Goal: Task Accomplishment & Management: Complete application form

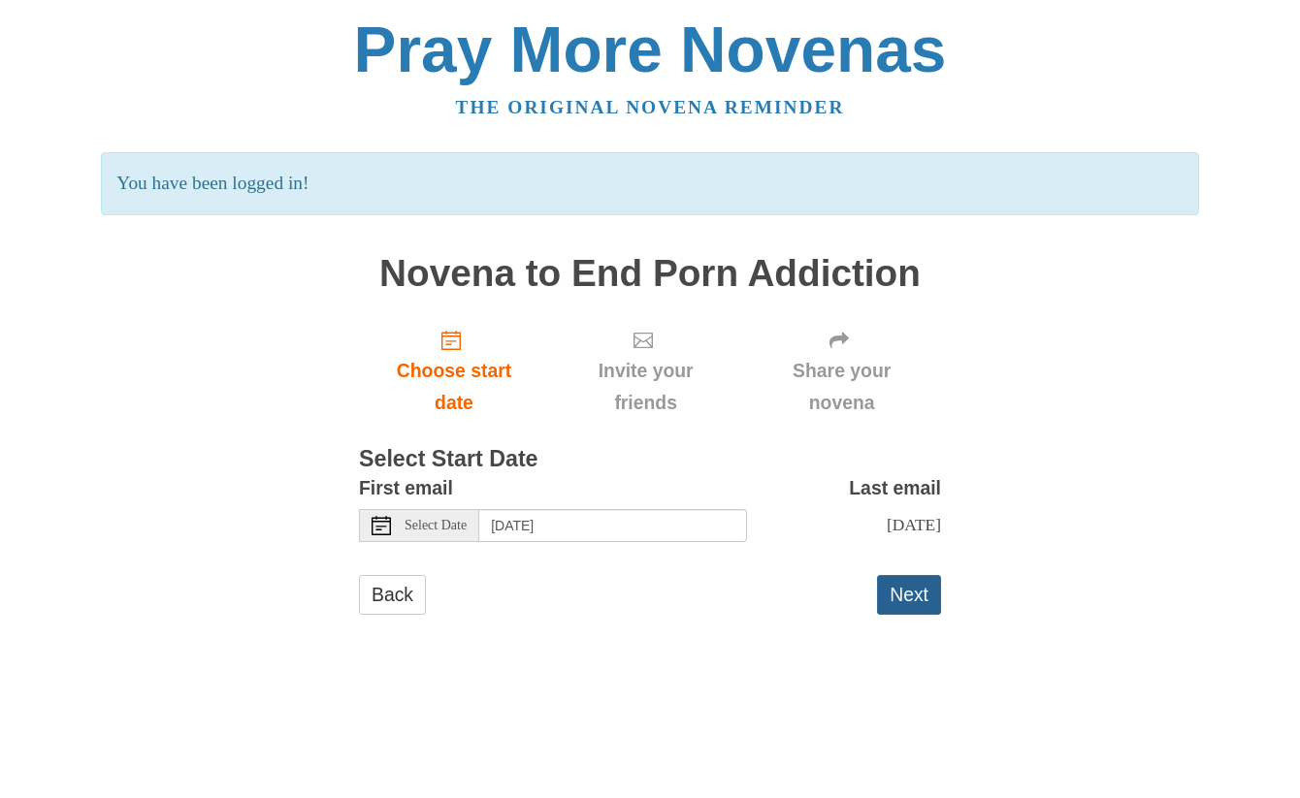
click at [895, 591] on button "Next" at bounding box center [909, 595] width 64 height 40
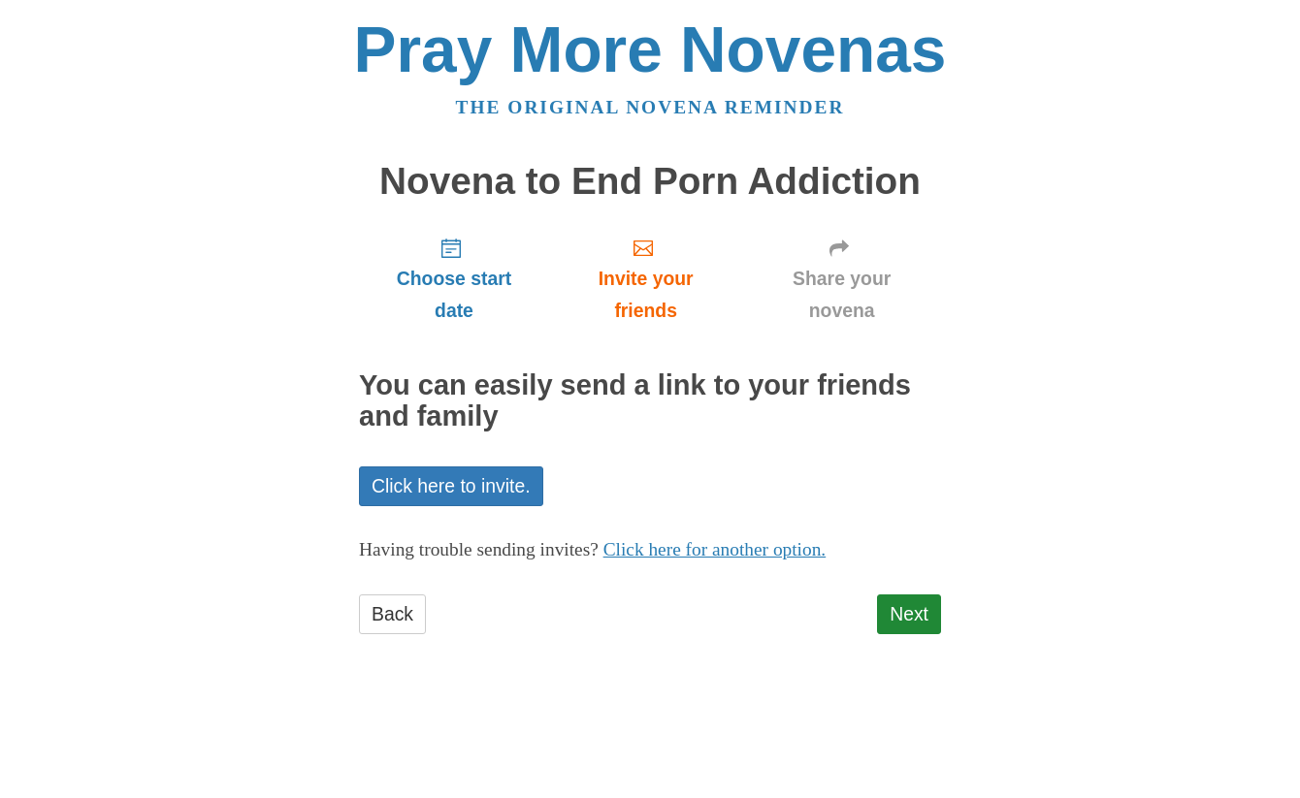
click at [895, 591] on div "Choose start date Invite your friends Share your novena You can easily send a l…" at bounding box center [650, 437] width 582 height 432
click at [903, 623] on link "Next" at bounding box center [909, 615] width 64 height 40
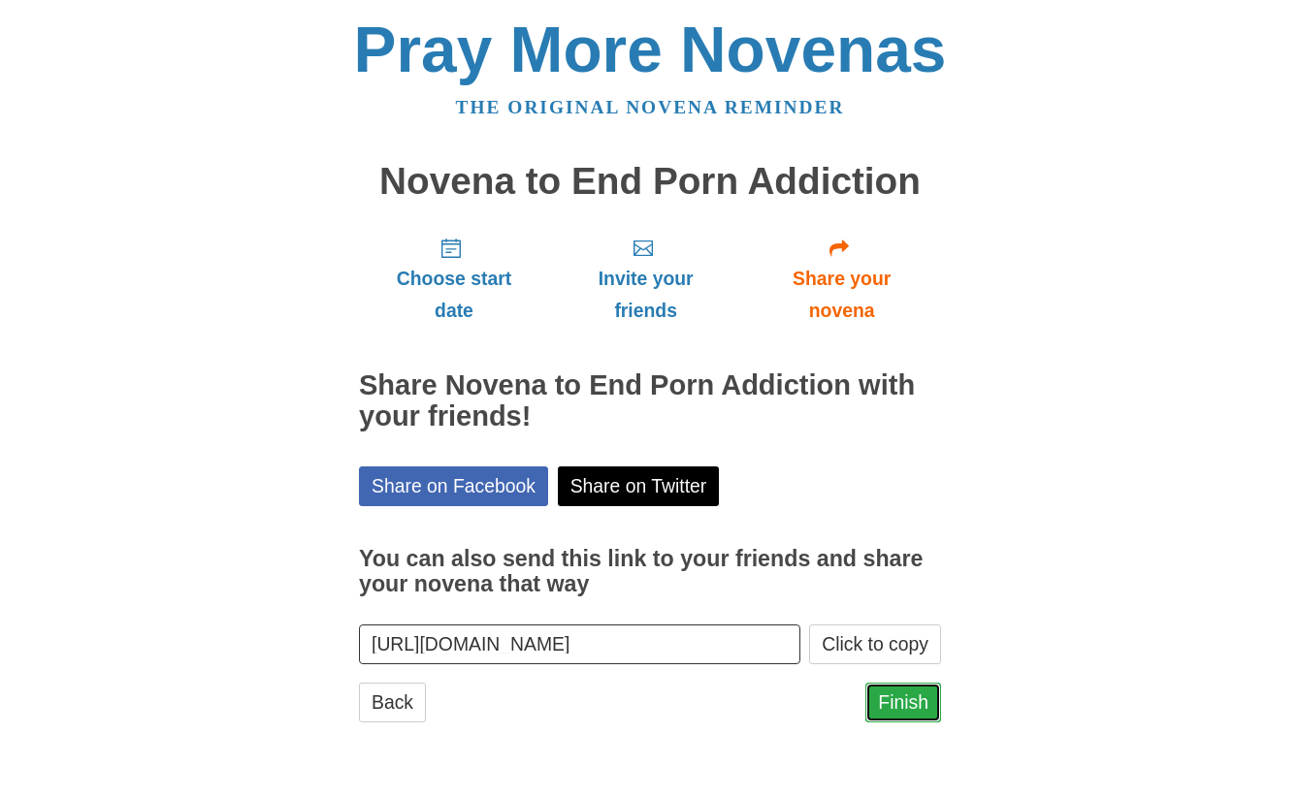
click at [909, 704] on link "Finish" at bounding box center [903, 703] width 76 height 40
